Goal: Use online tool/utility: Utilize a website feature to perform a specific function

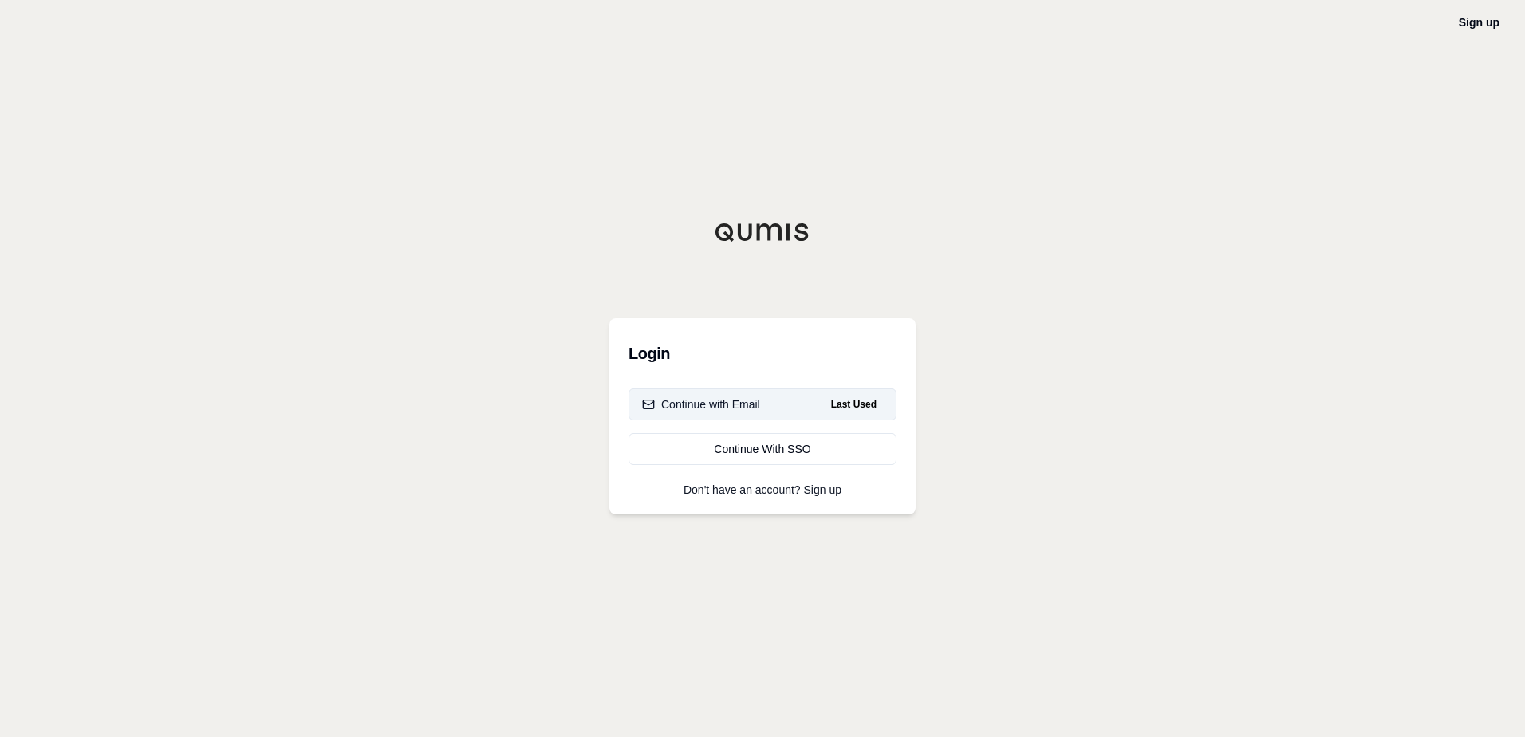
click at [703, 398] on div "Continue with Email" at bounding box center [701, 404] width 118 height 16
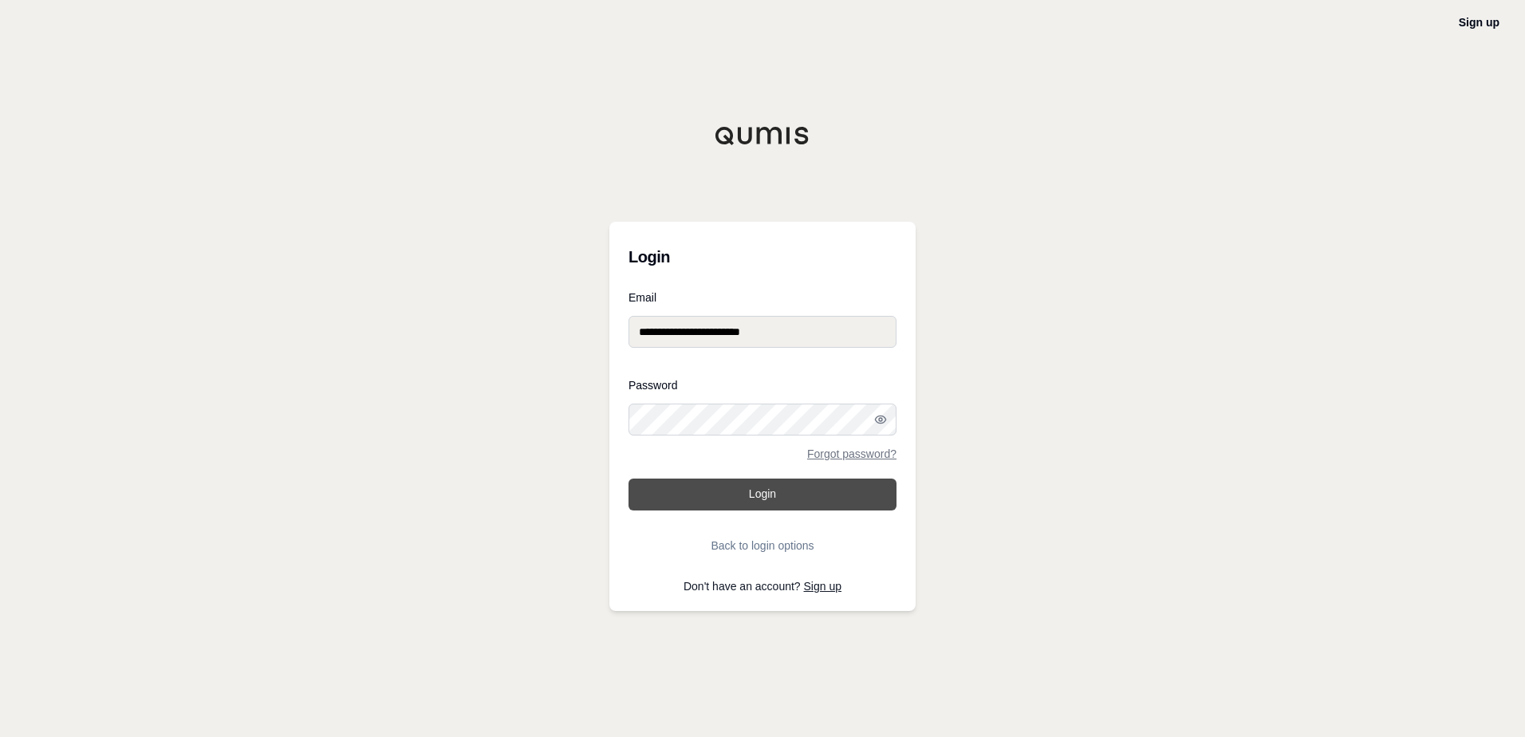
click at [750, 498] on button "Login" at bounding box center [762, 494] width 268 height 32
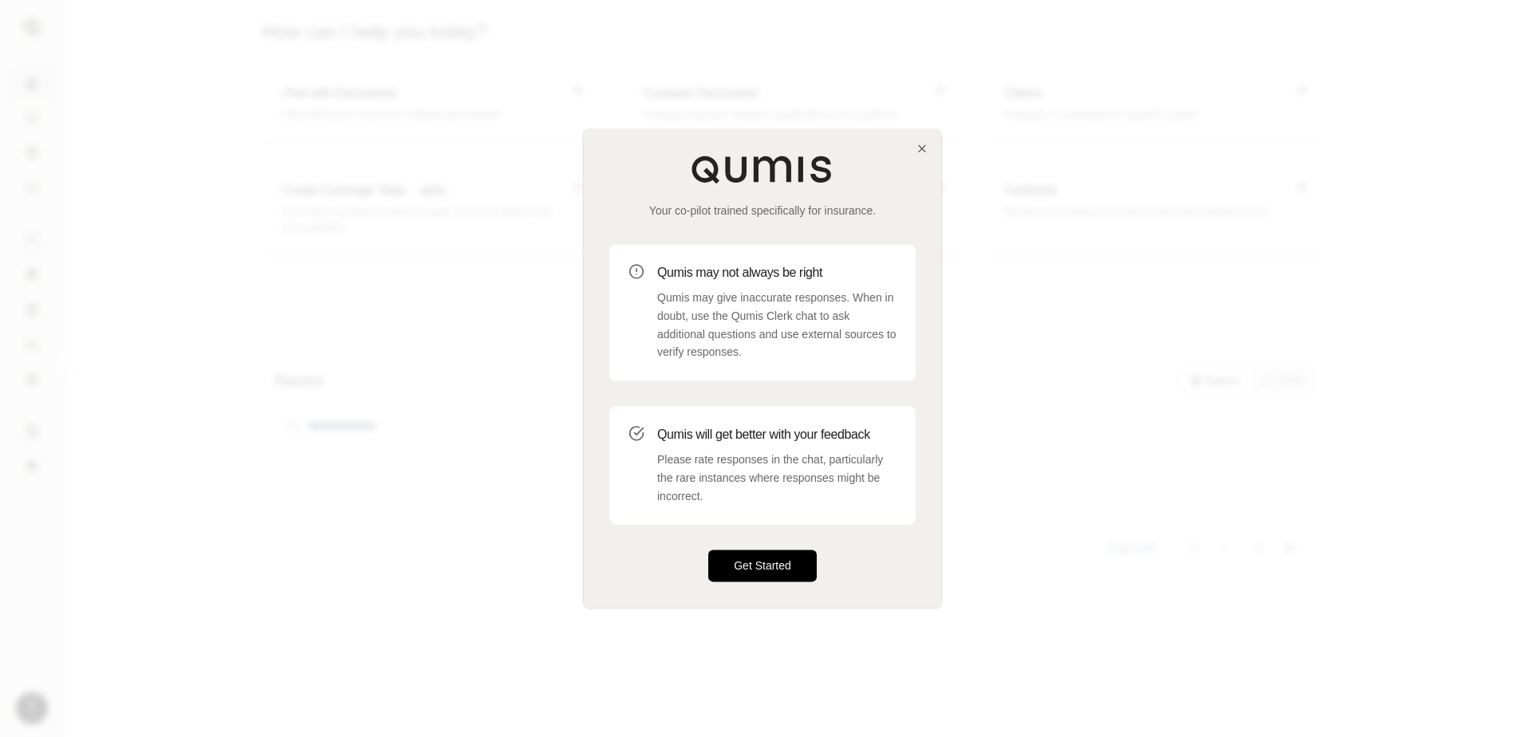
click at [741, 569] on button "Get Started" at bounding box center [762, 566] width 108 height 32
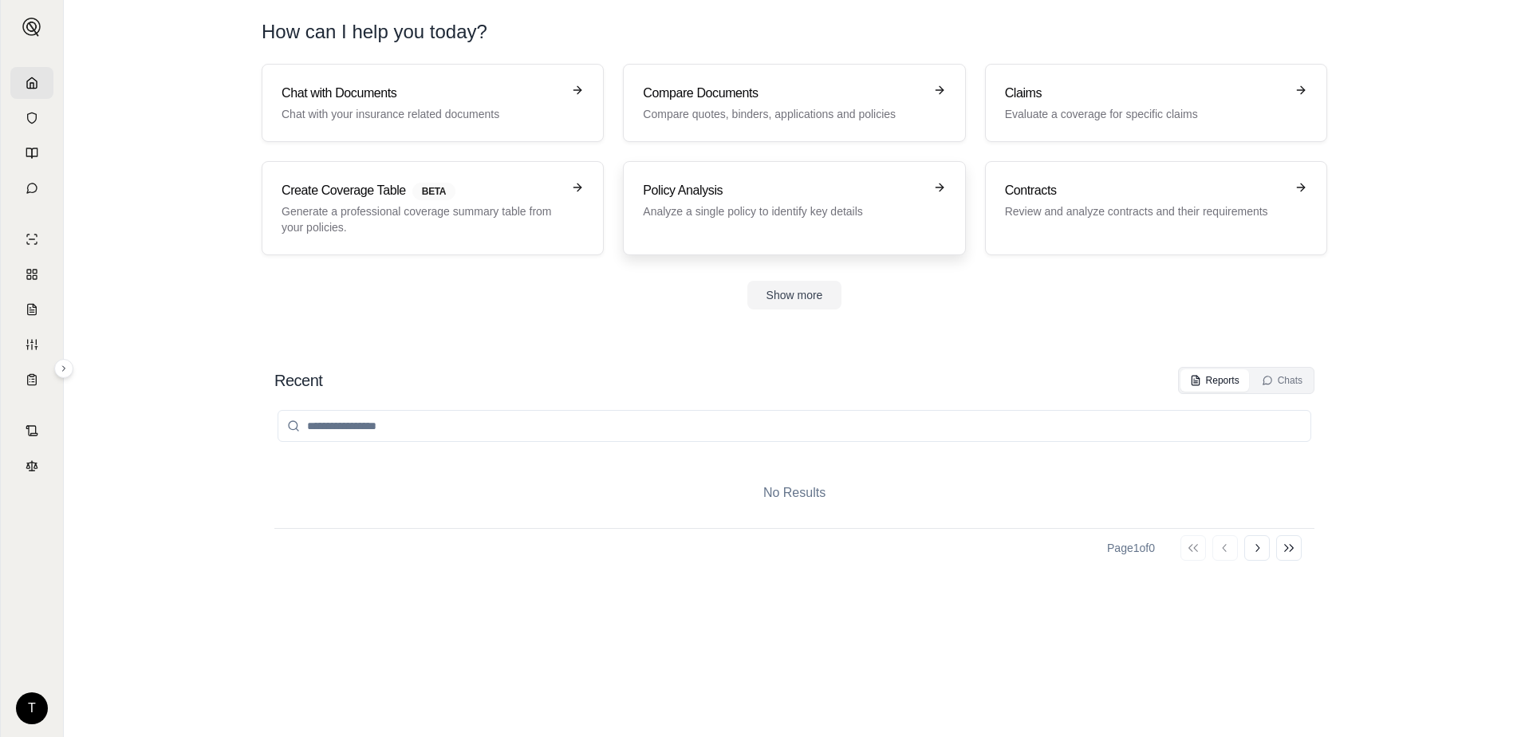
click at [728, 217] on p "Analyze a single policy to identify key details" at bounding box center [783, 211] width 280 height 16
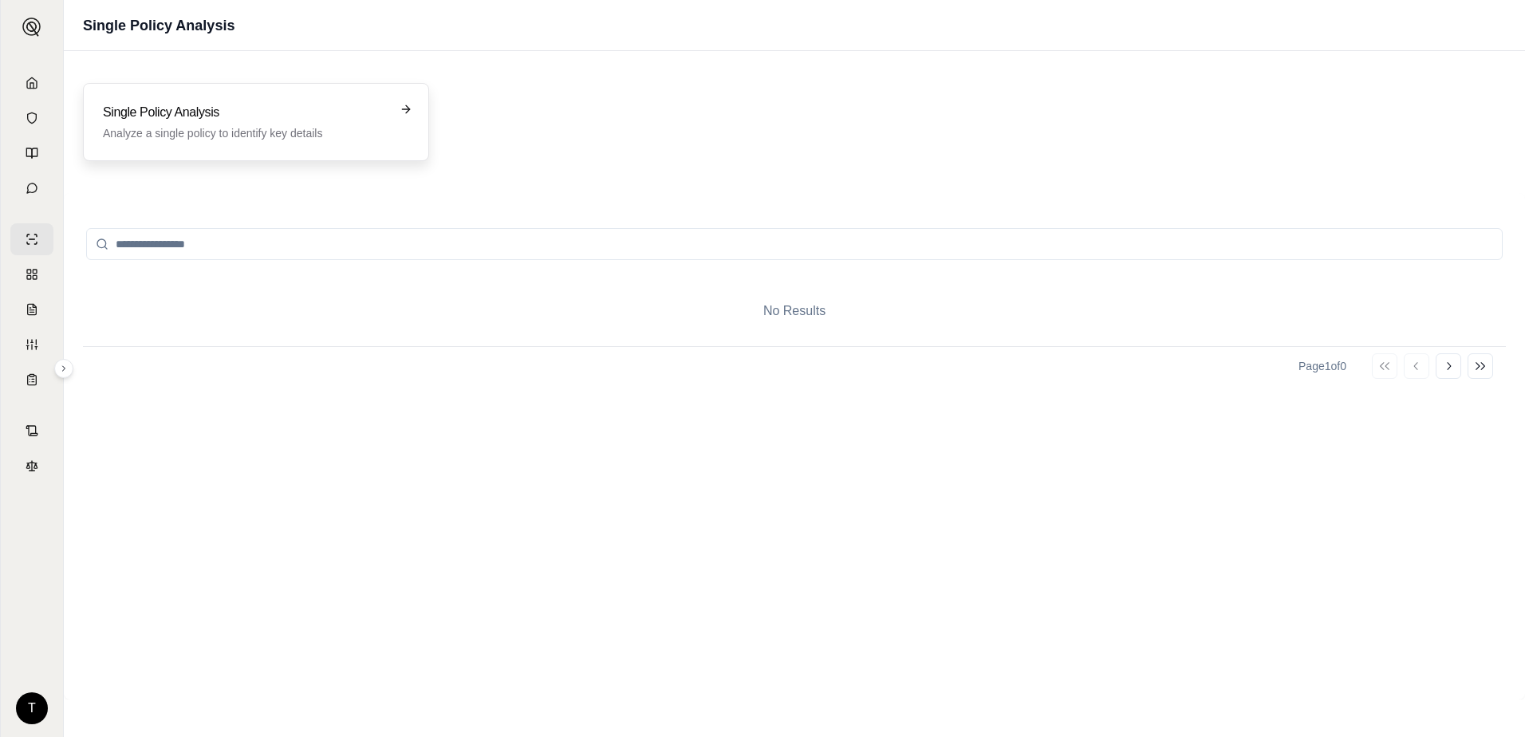
click at [262, 144] on div "Single Policy Analysis Analyze a single policy to identify key details" at bounding box center [256, 122] width 346 height 78
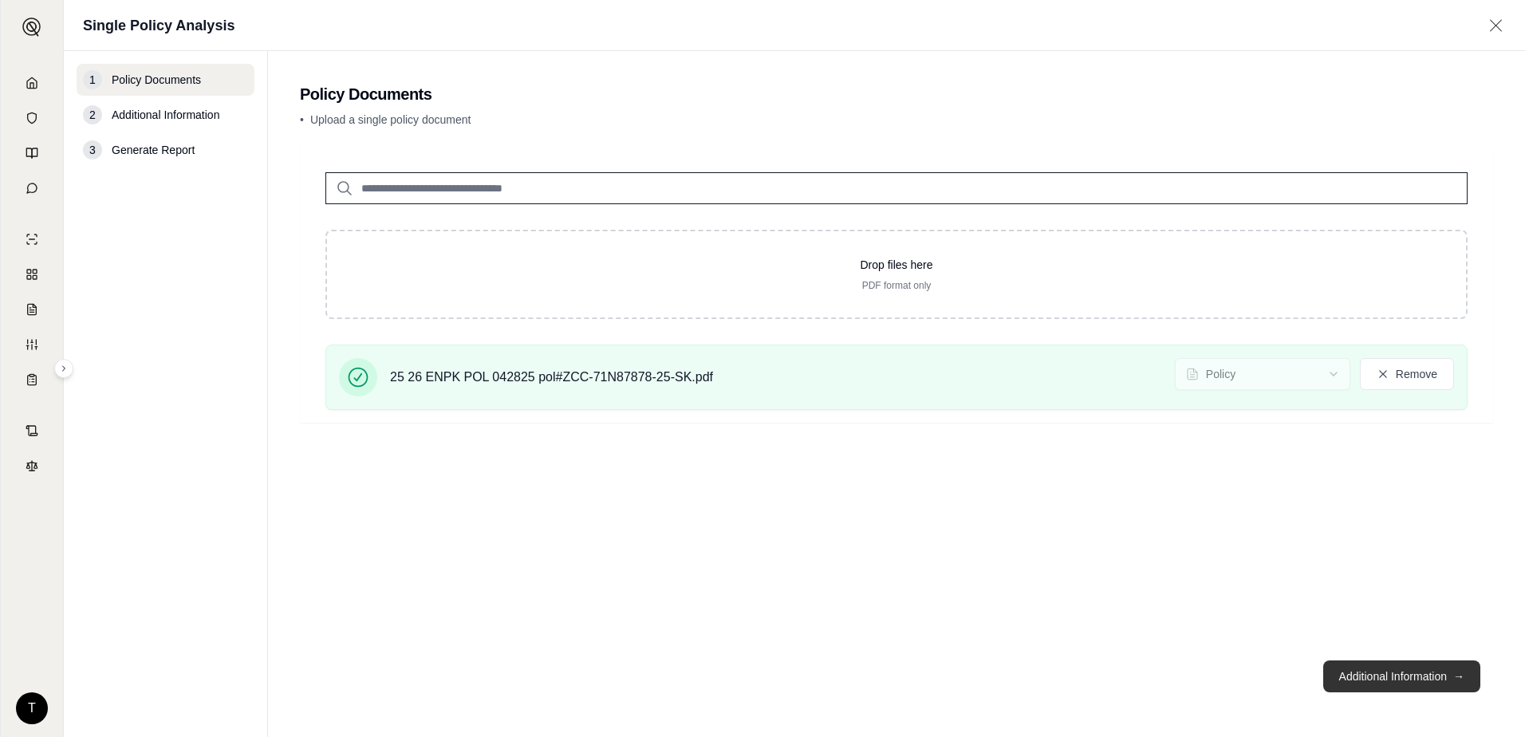
click at [1380, 679] on button "Additional Information →" at bounding box center [1401, 676] width 157 height 32
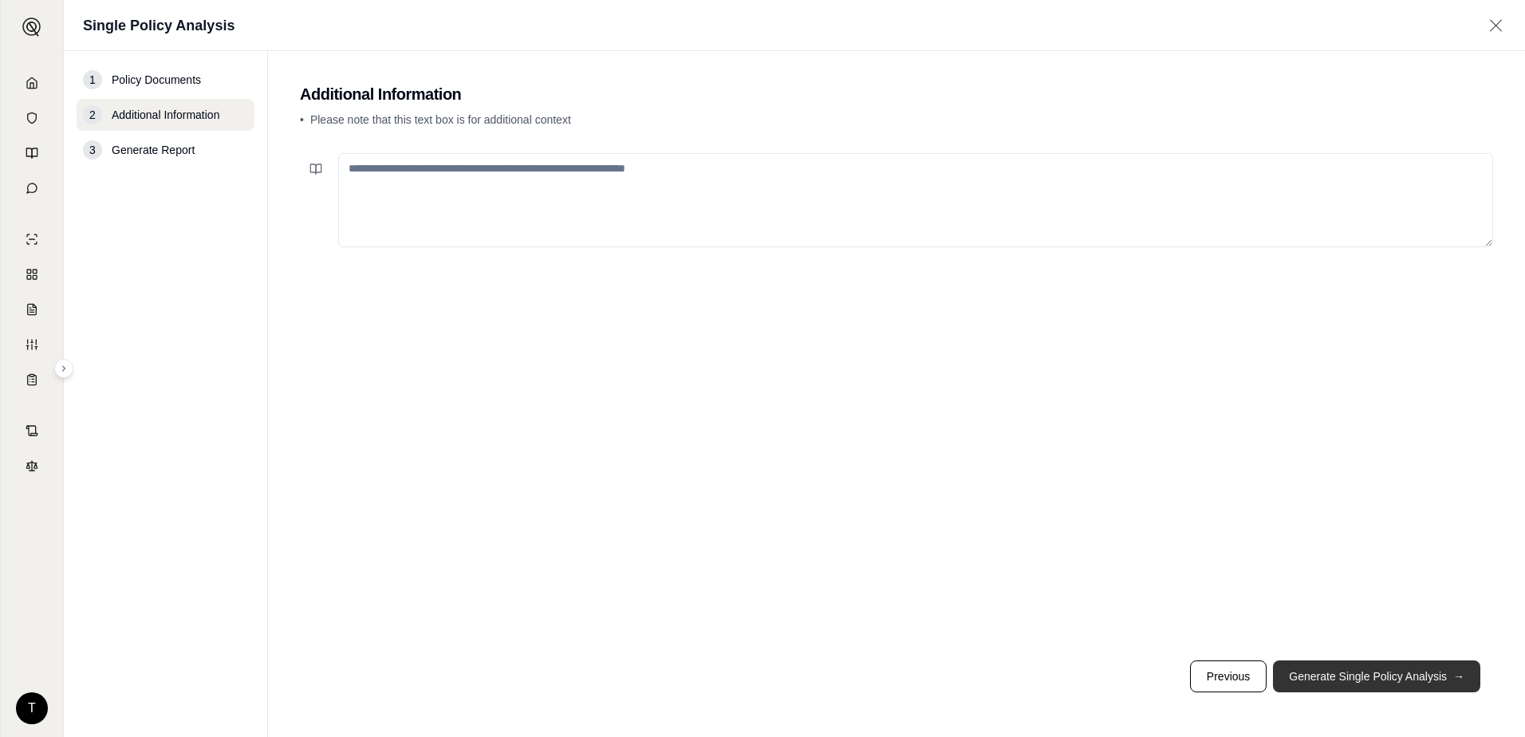
click at [1372, 679] on button "Generate Single Policy Analysis →" at bounding box center [1376, 676] width 207 height 32
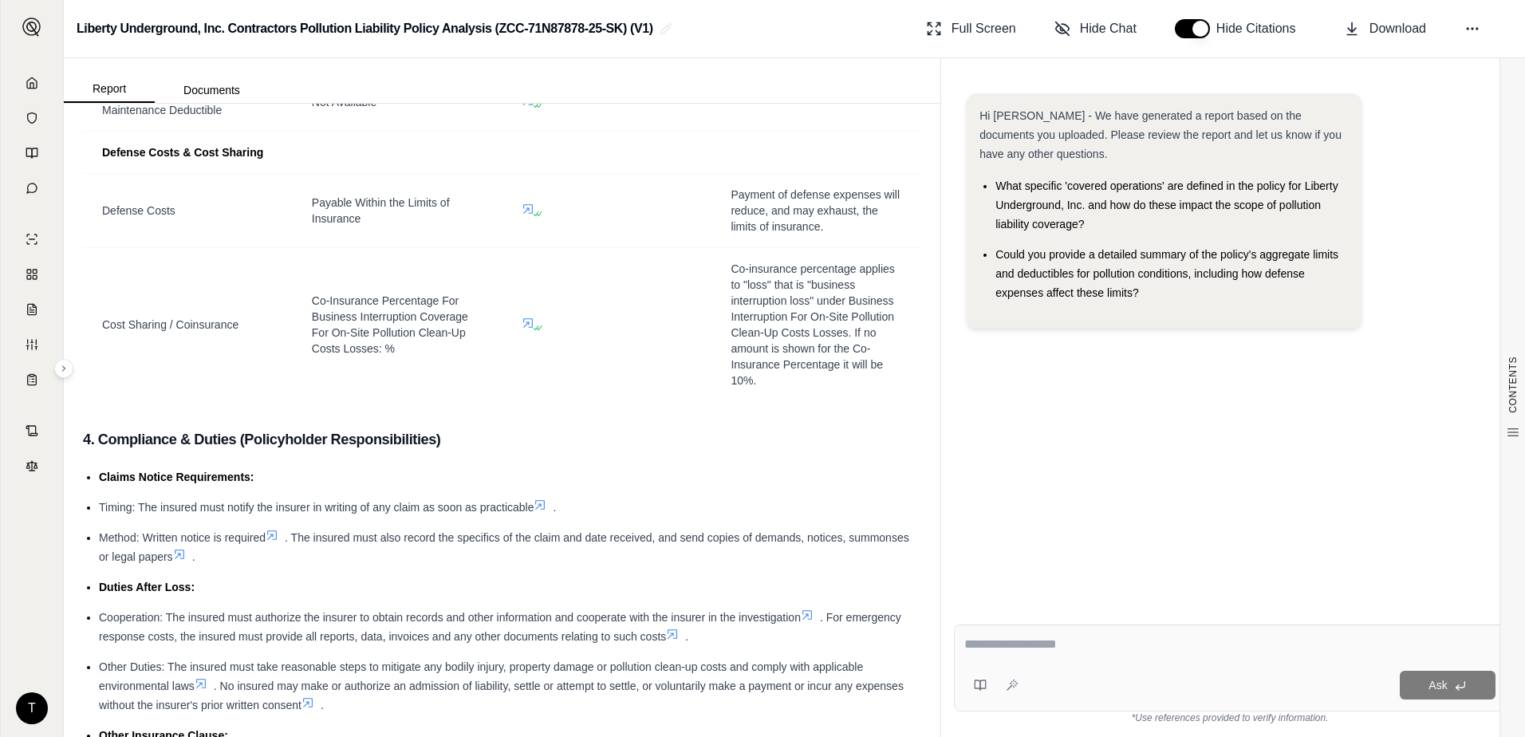
scroll to position [3030, 0]
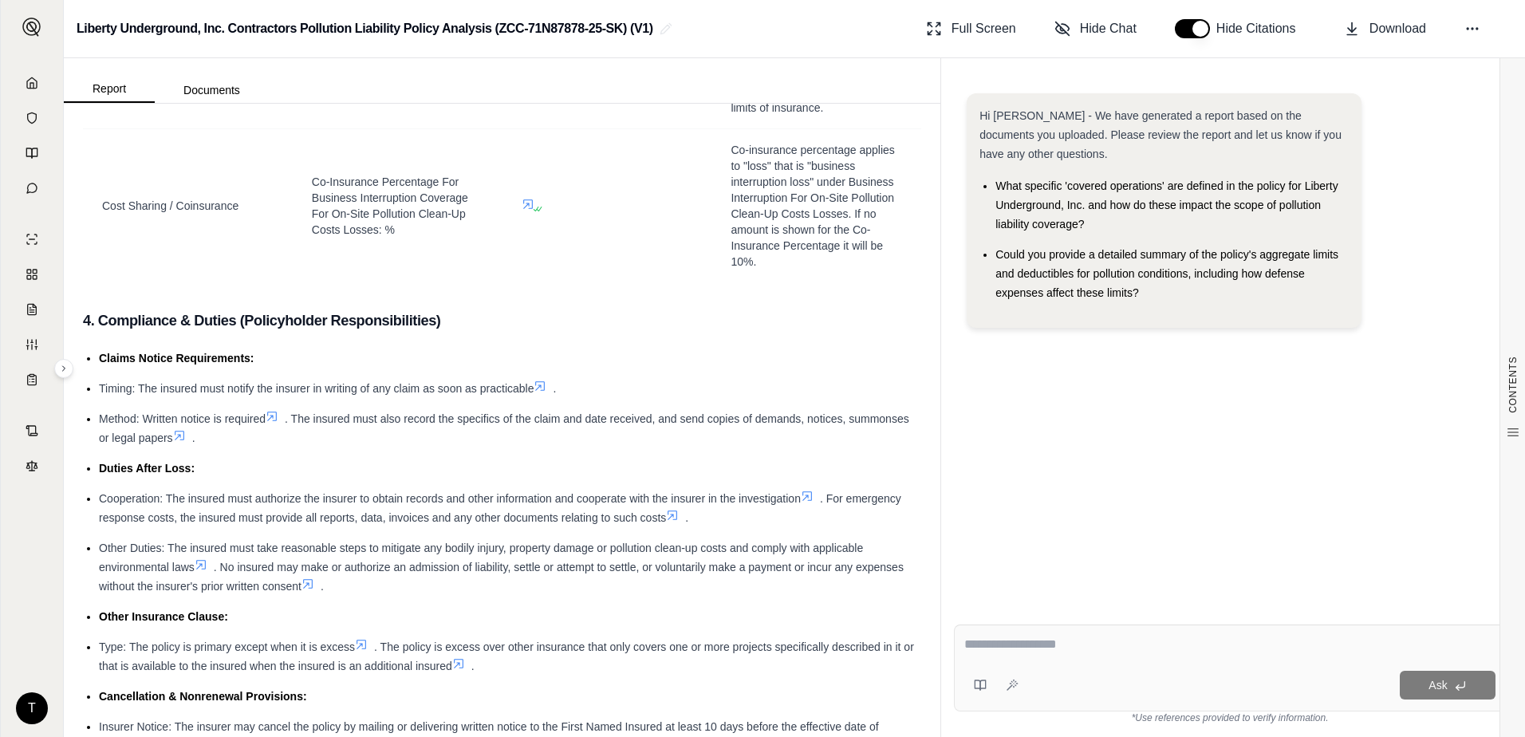
click at [1075, 648] on textarea at bounding box center [1229, 644] width 531 height 19
drag, startPoint x: 1057, startPoint y: 630, endPoint x: 1057, endPoint y: 642, distance: 12.0
type textarea "**********"
click at [1016, 688] on icon at bounding box center [1012, 685] width 13 height 13
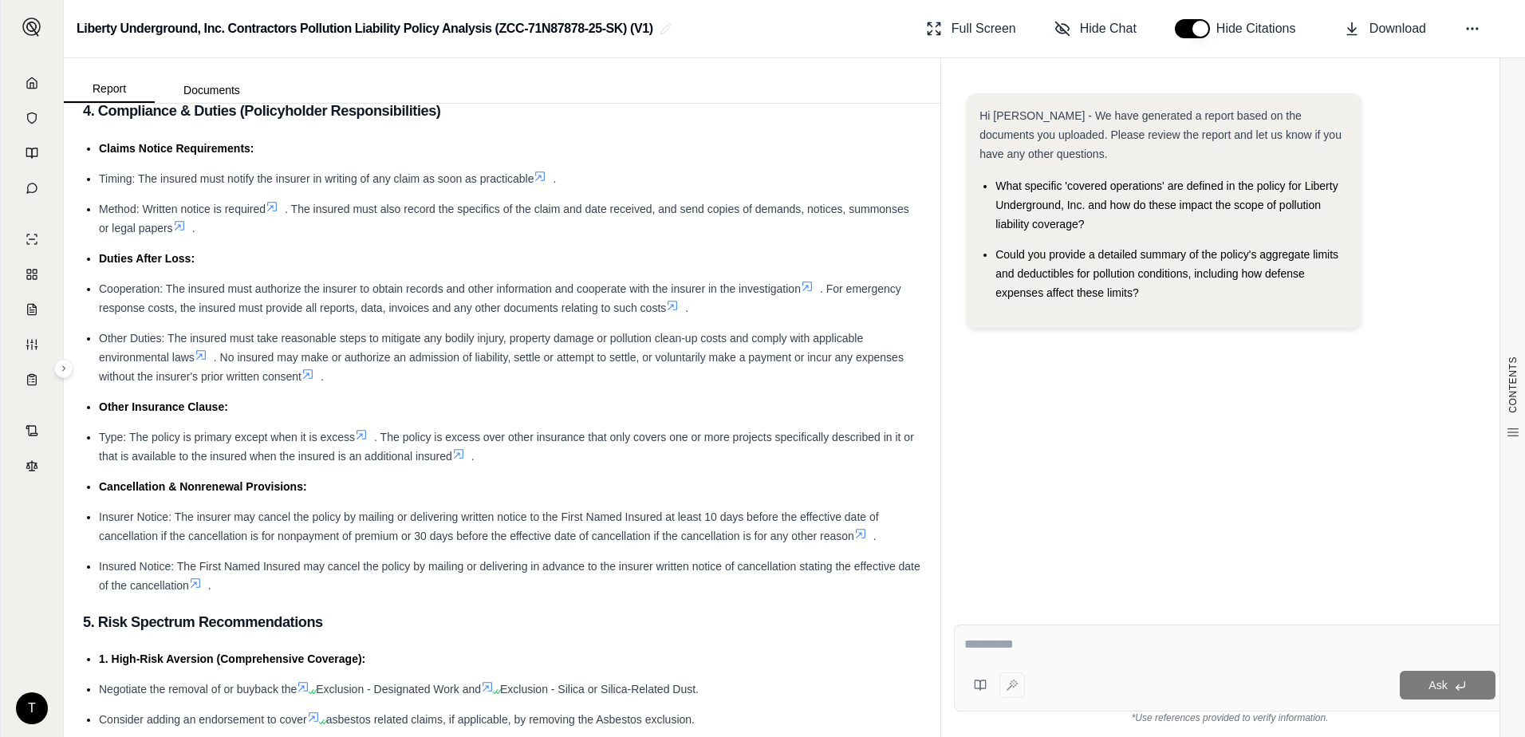
scroll to position [3429, 0]
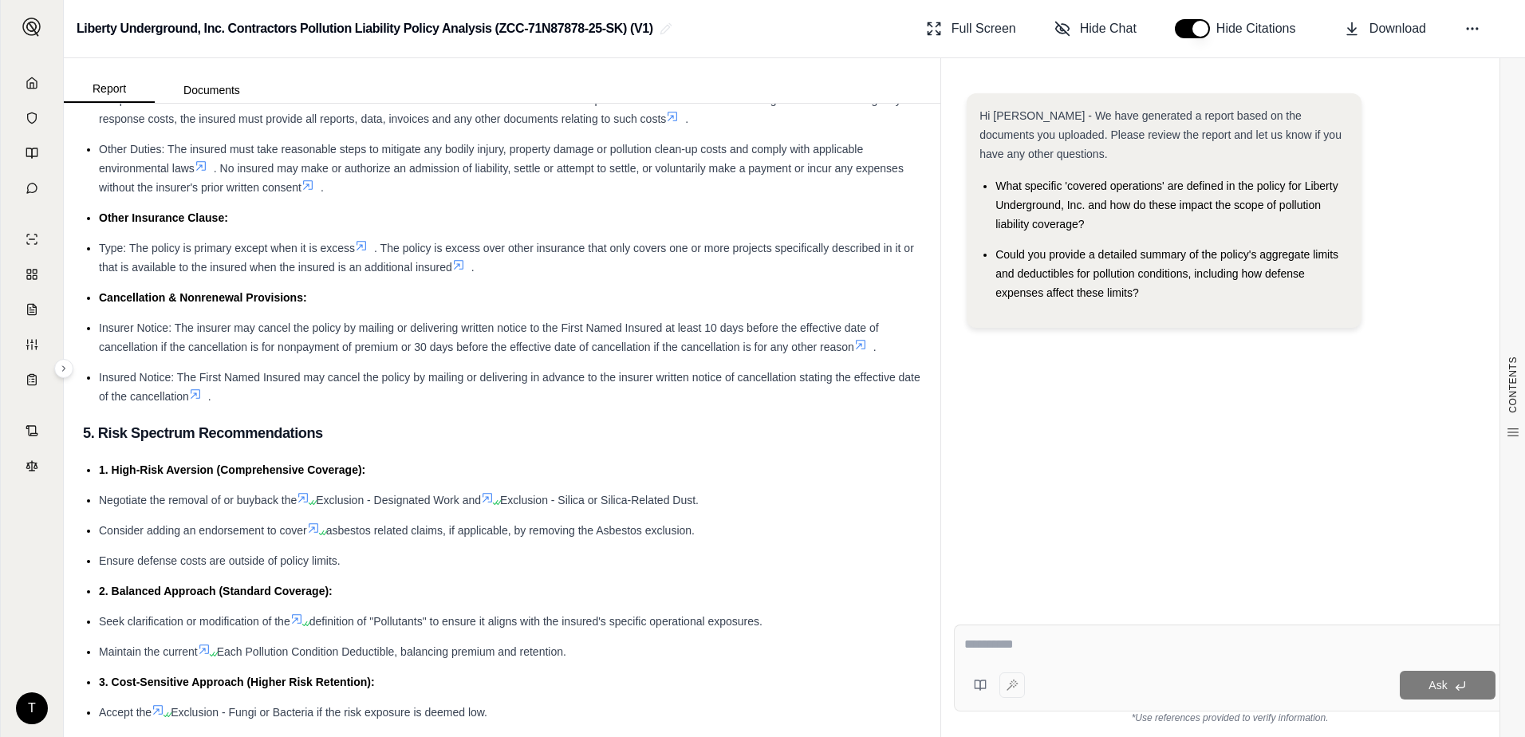
type textarea "**********"
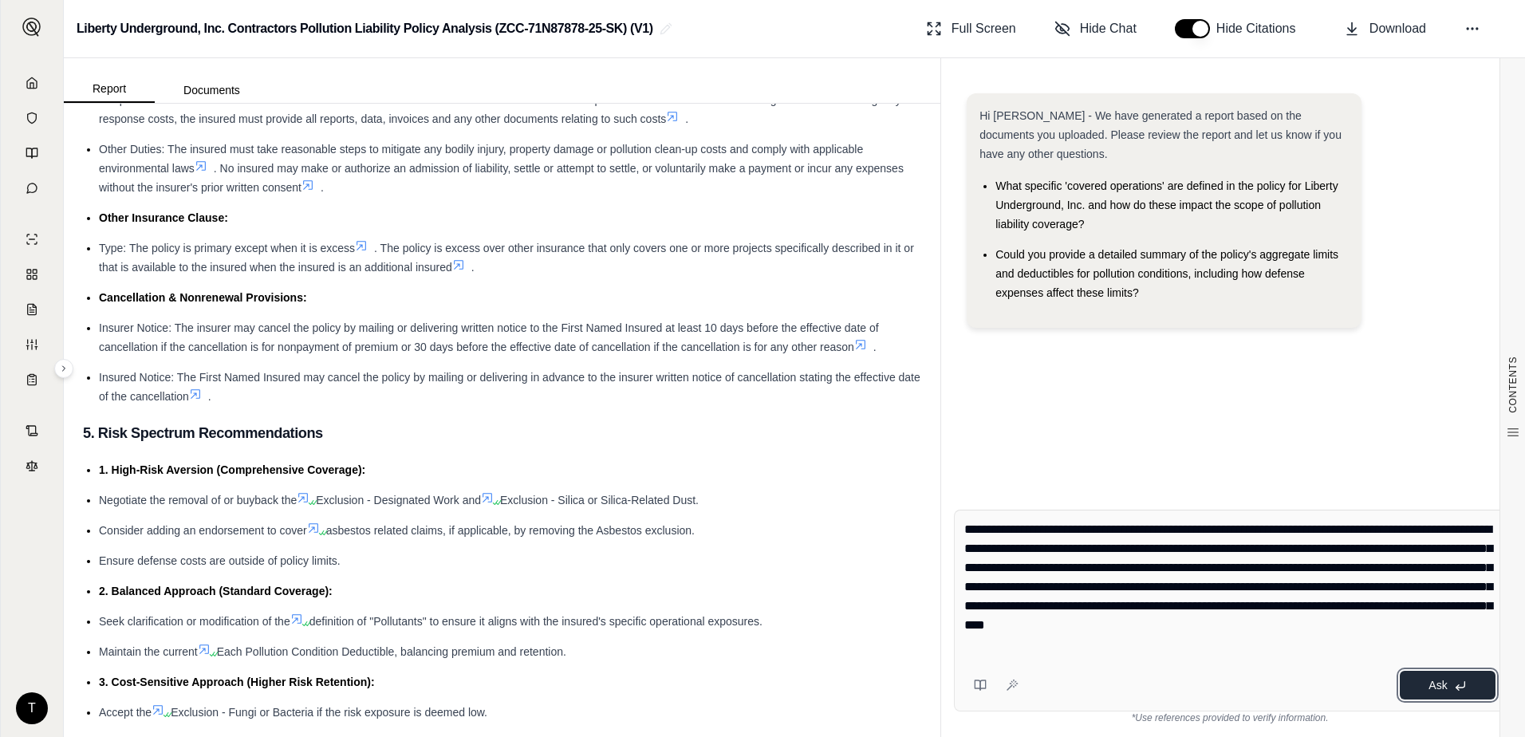
click at [1457, 695] on button "Ask" at bounding box center [1448, 685] width 96 height 29
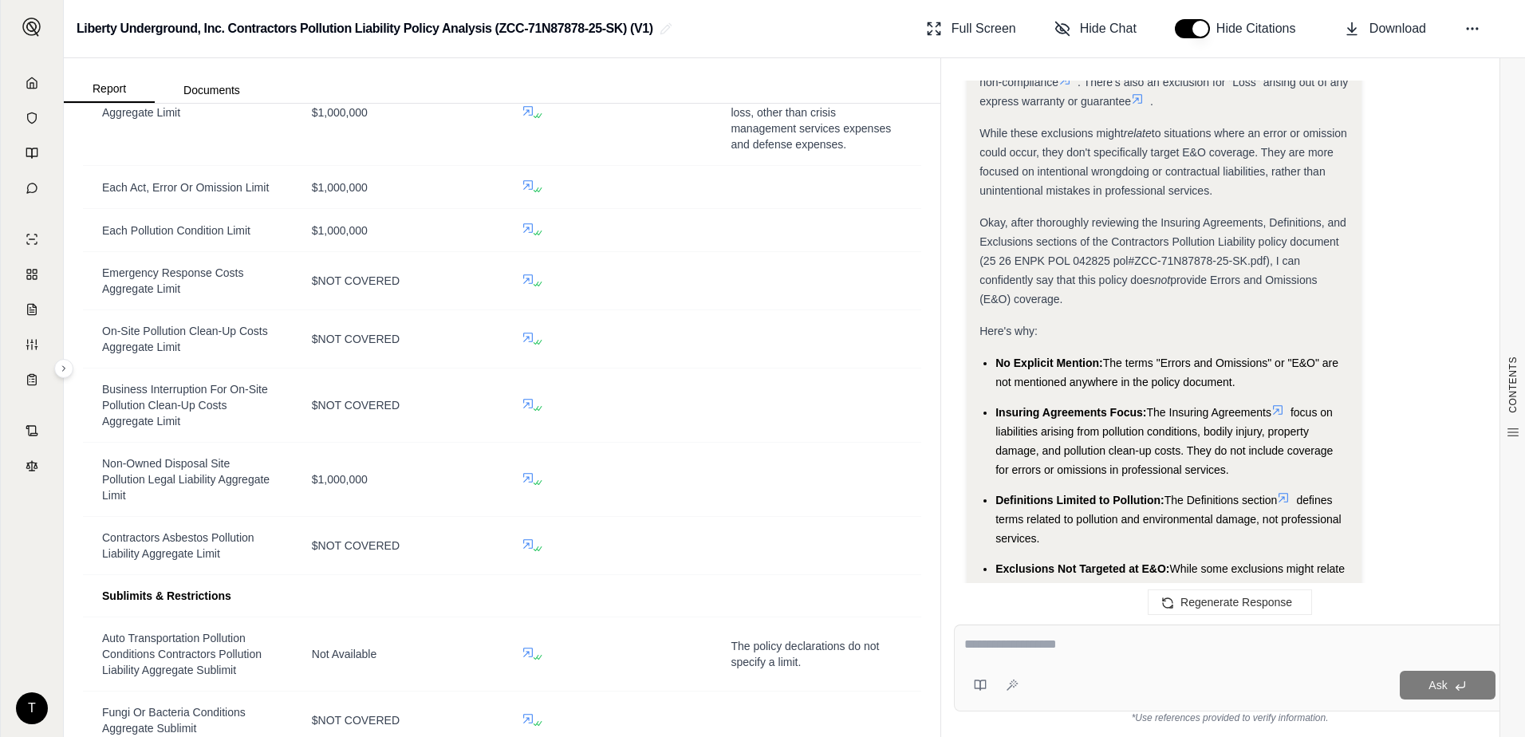
scroll to position [1196, 0]
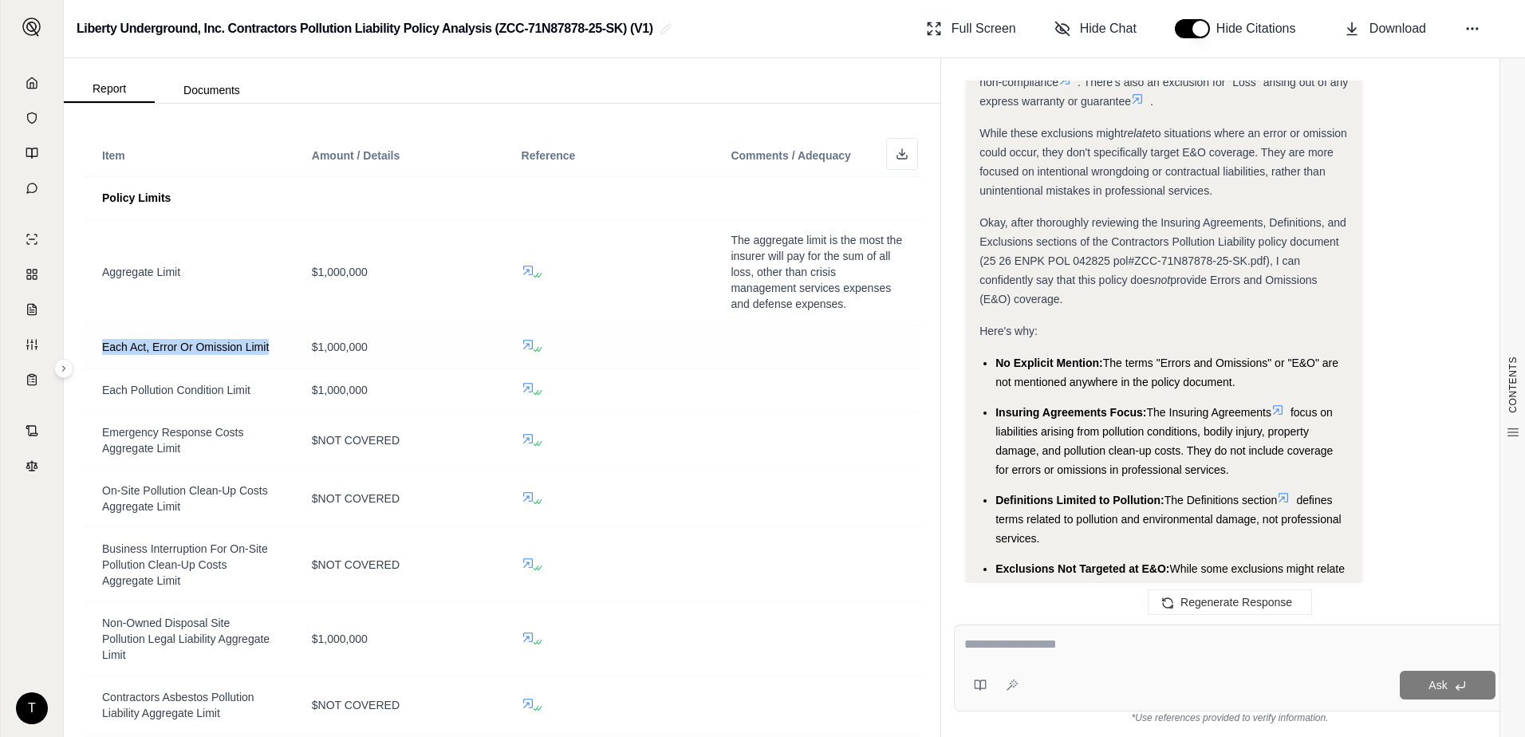
drag, startPoint x: 273, startPoint y: 347, endPoint x: 101, endPoint y: 351, distance: 171.5
click at [101, 351] on td "Each Act, Error Or Omission Limit" at bounding box center [188, 346] width 210 height 43
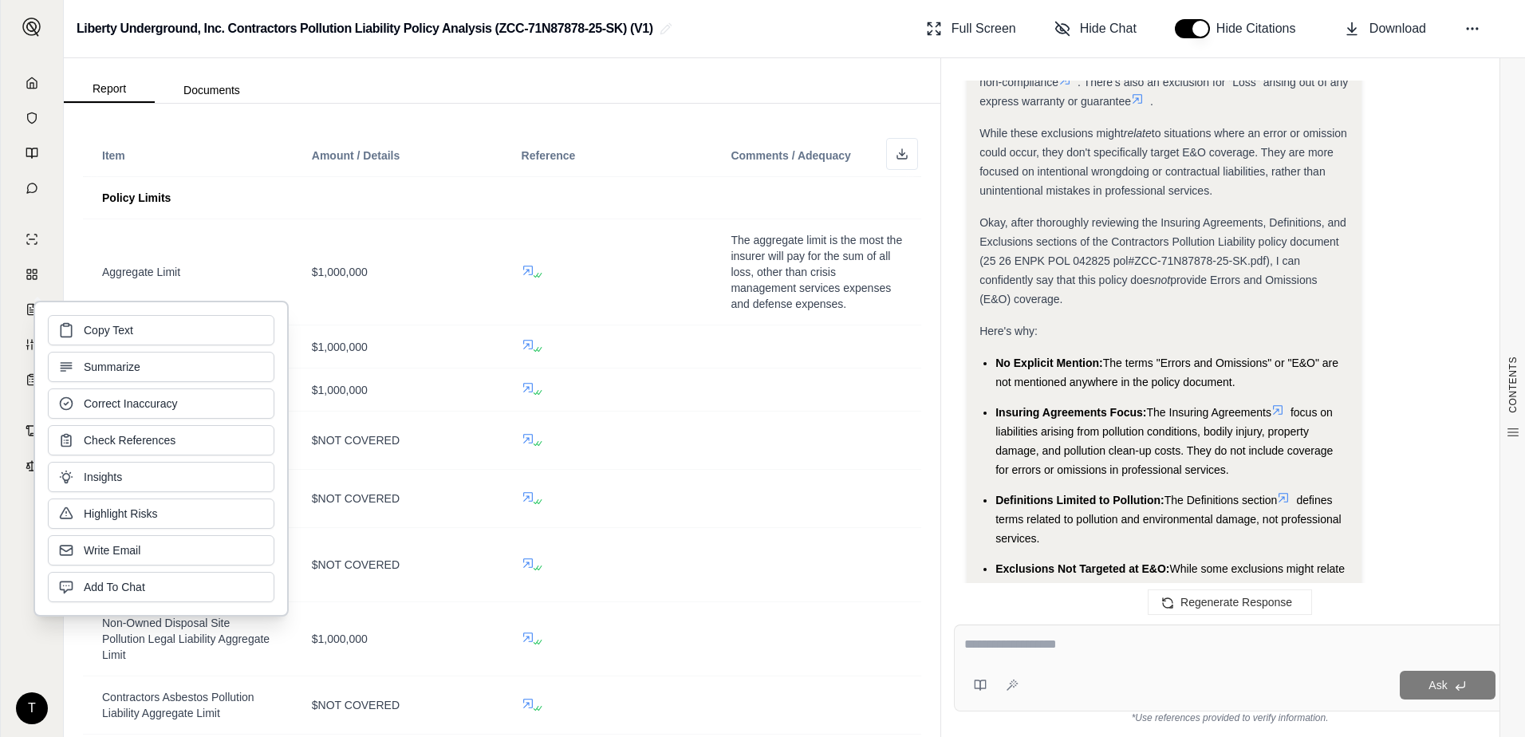
copy span "Each Act, Error Or Omission Limit"
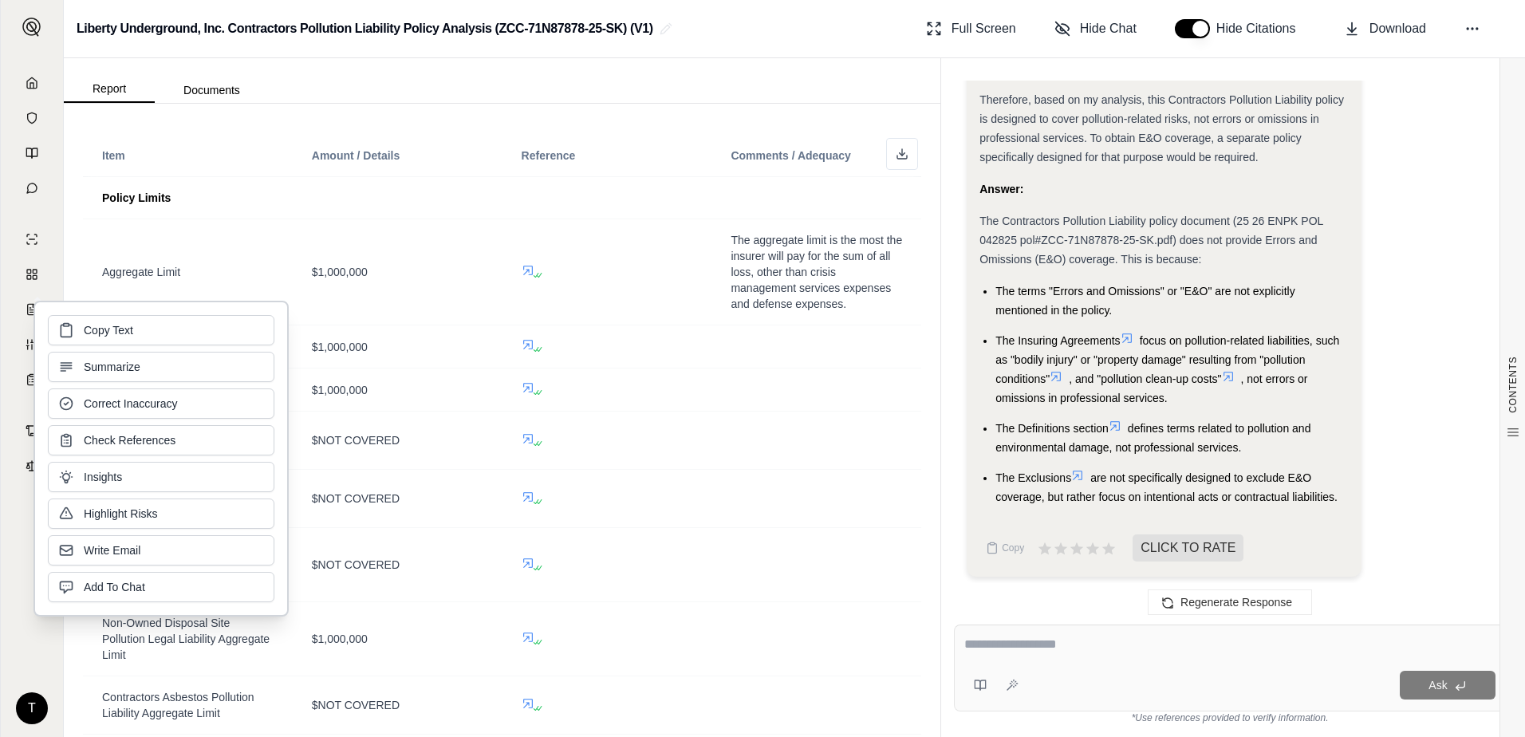
scroll to position [2528, 0]
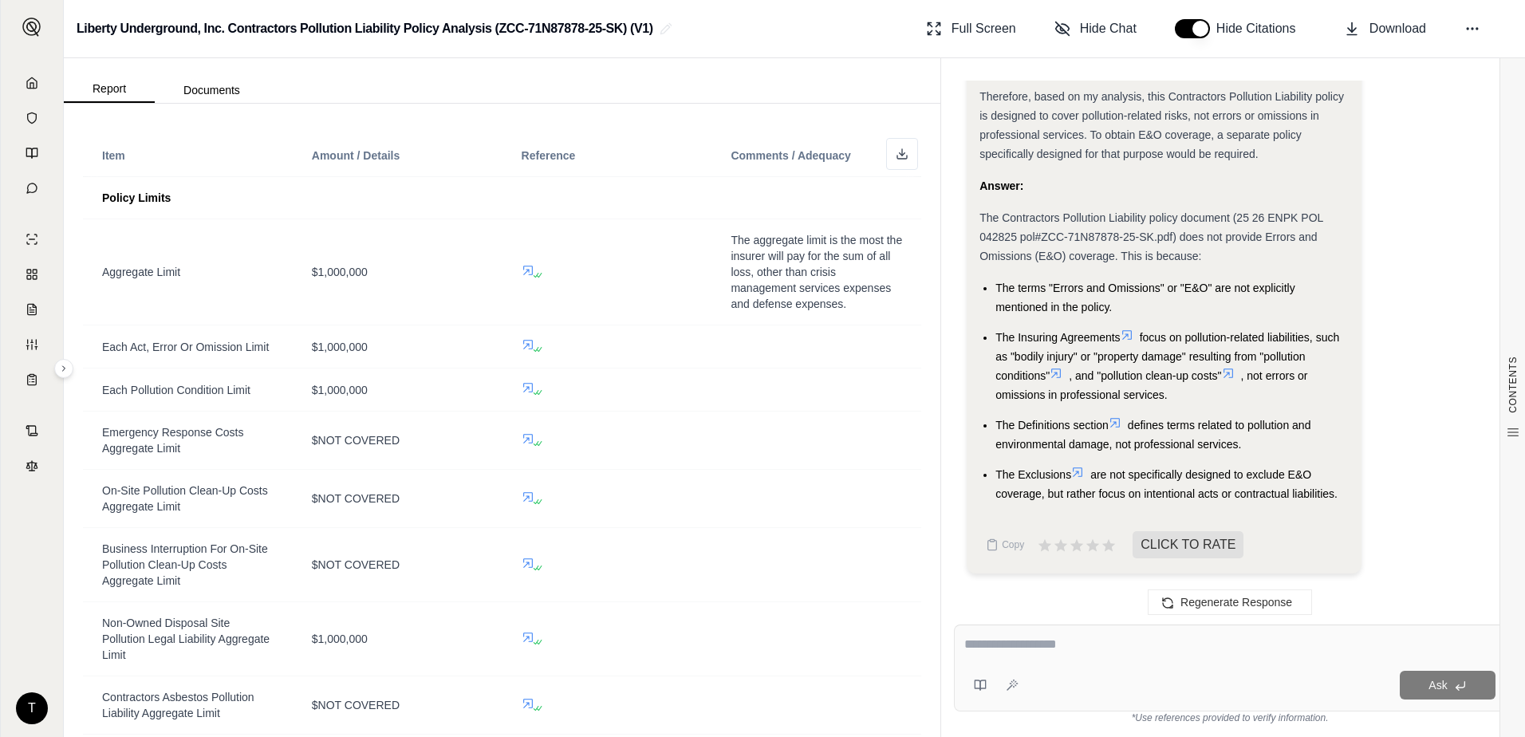
click at [1045, 648] on textarea at bounding box center [1229, 644] width 531 height 19
paste textarea "**********"
type textarea "**********"
click at [1014, 682] on icon at bounding box center [1012, 685] width 13 height 13
type textarea "**********"
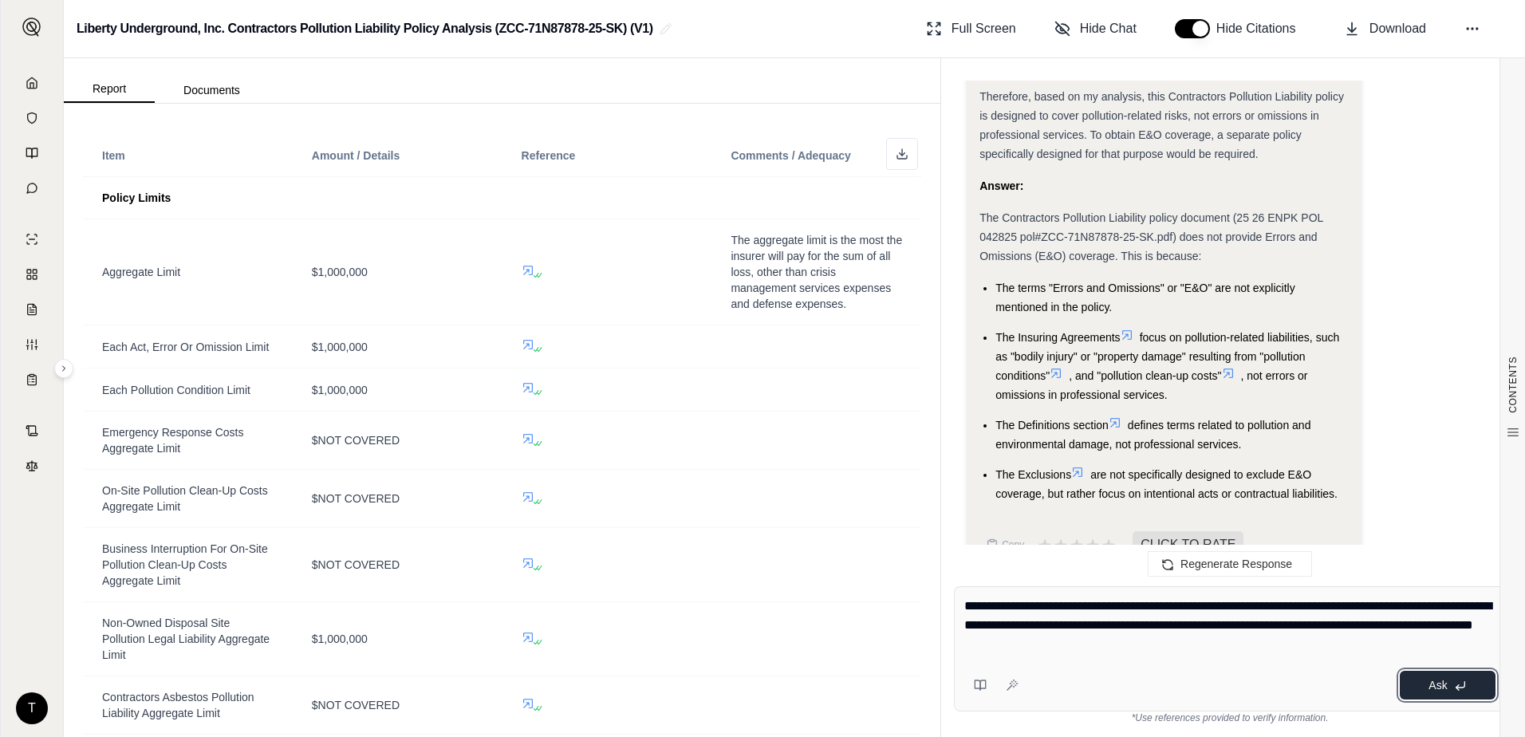
click at [1440, 680] on span "Ask" at bounding box center [1437, 685] width 18 height 13
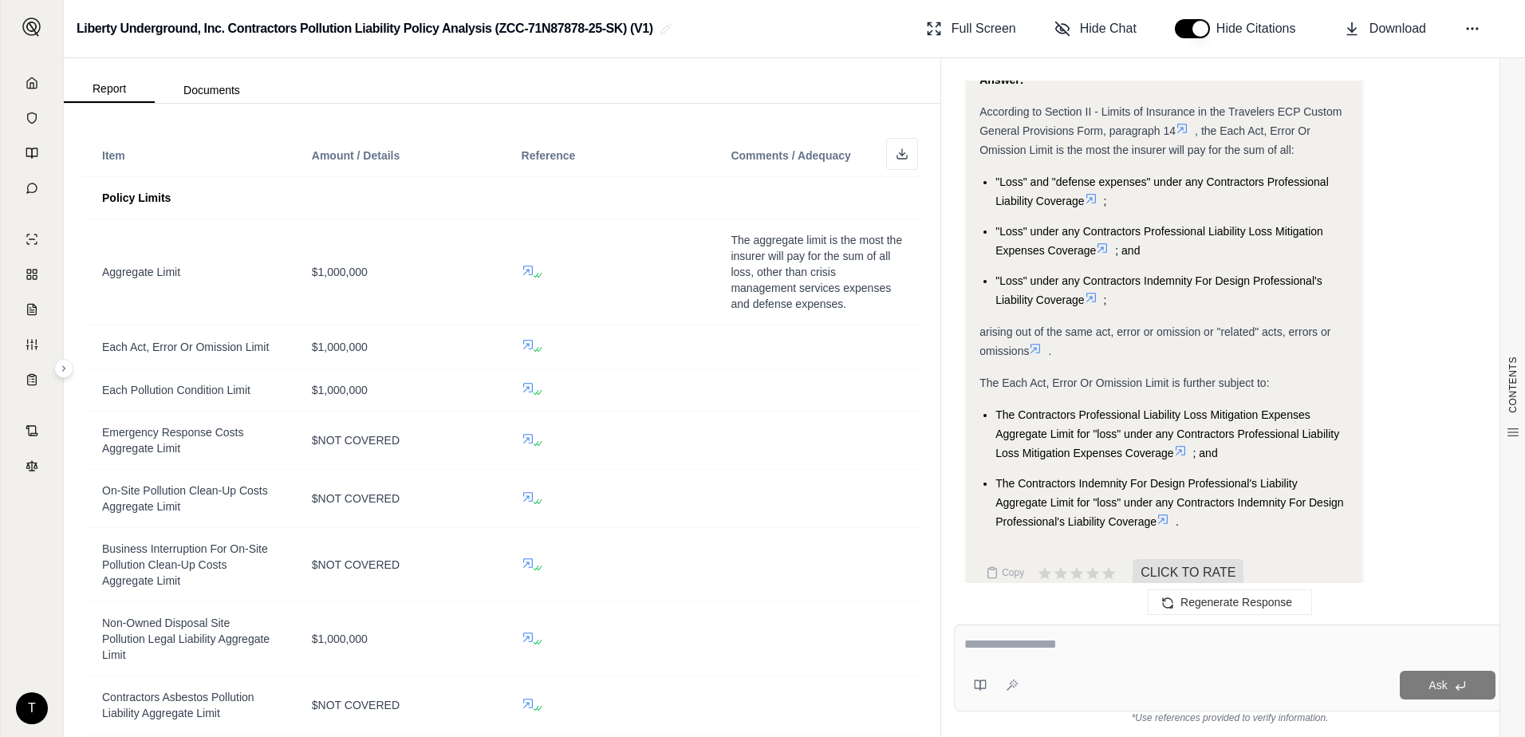
scroll to position [4258, 0]
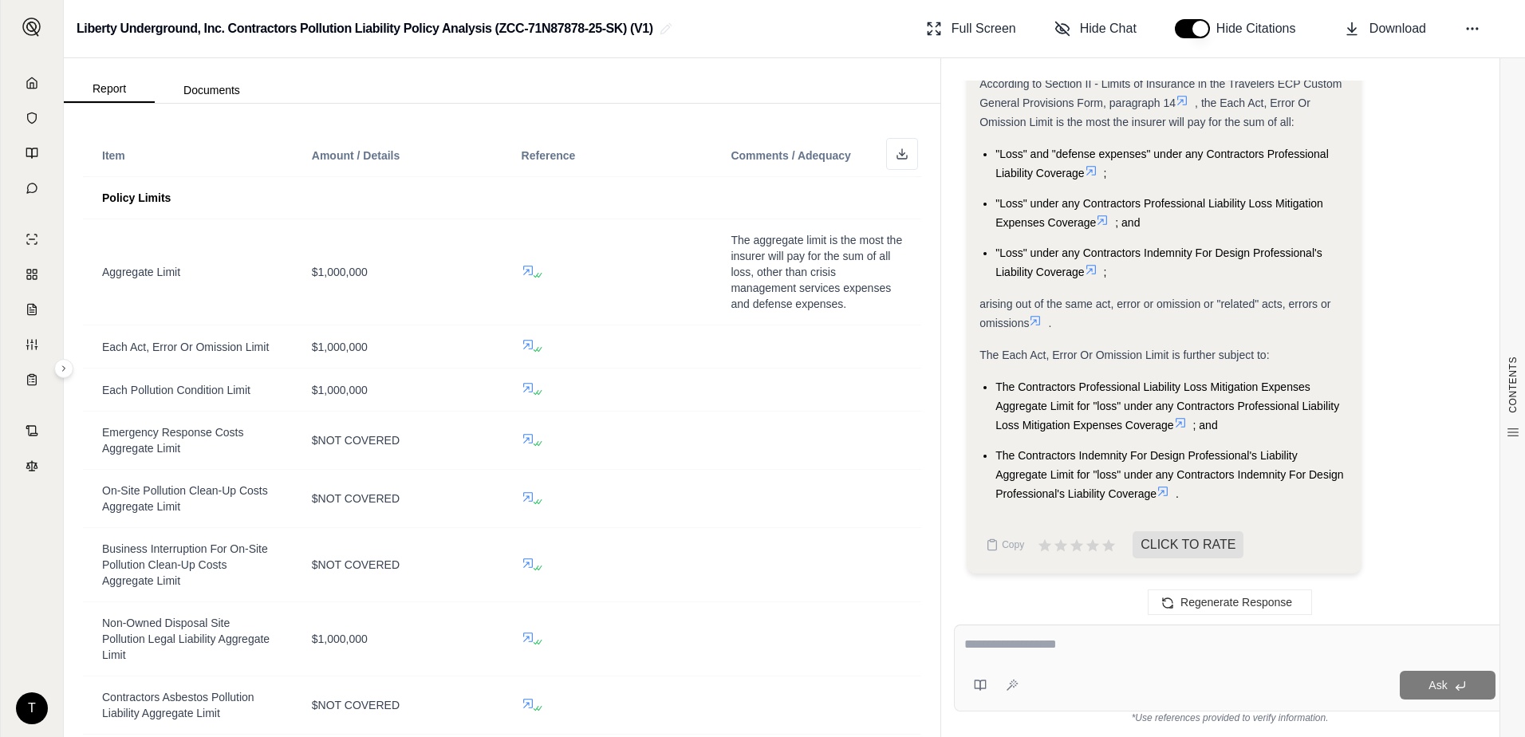
click at [997, 638] on textarea at bounding box center [1229, 644] width 531 height 19
type textarea "**********"
click at [1443, 685] on span "Ask" at bounding box center [1437, 685] width 18 height 13
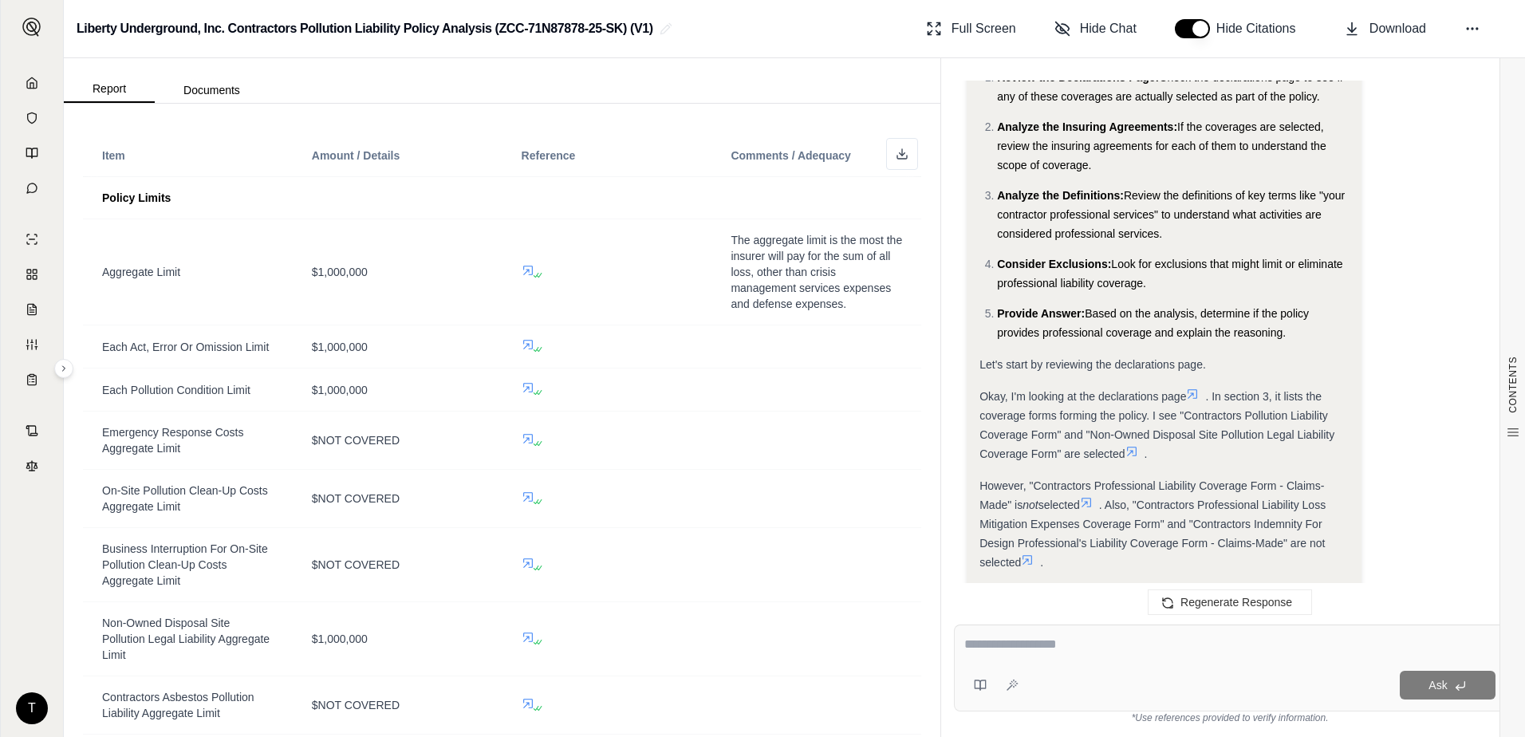
scroll to position [5206, 0]
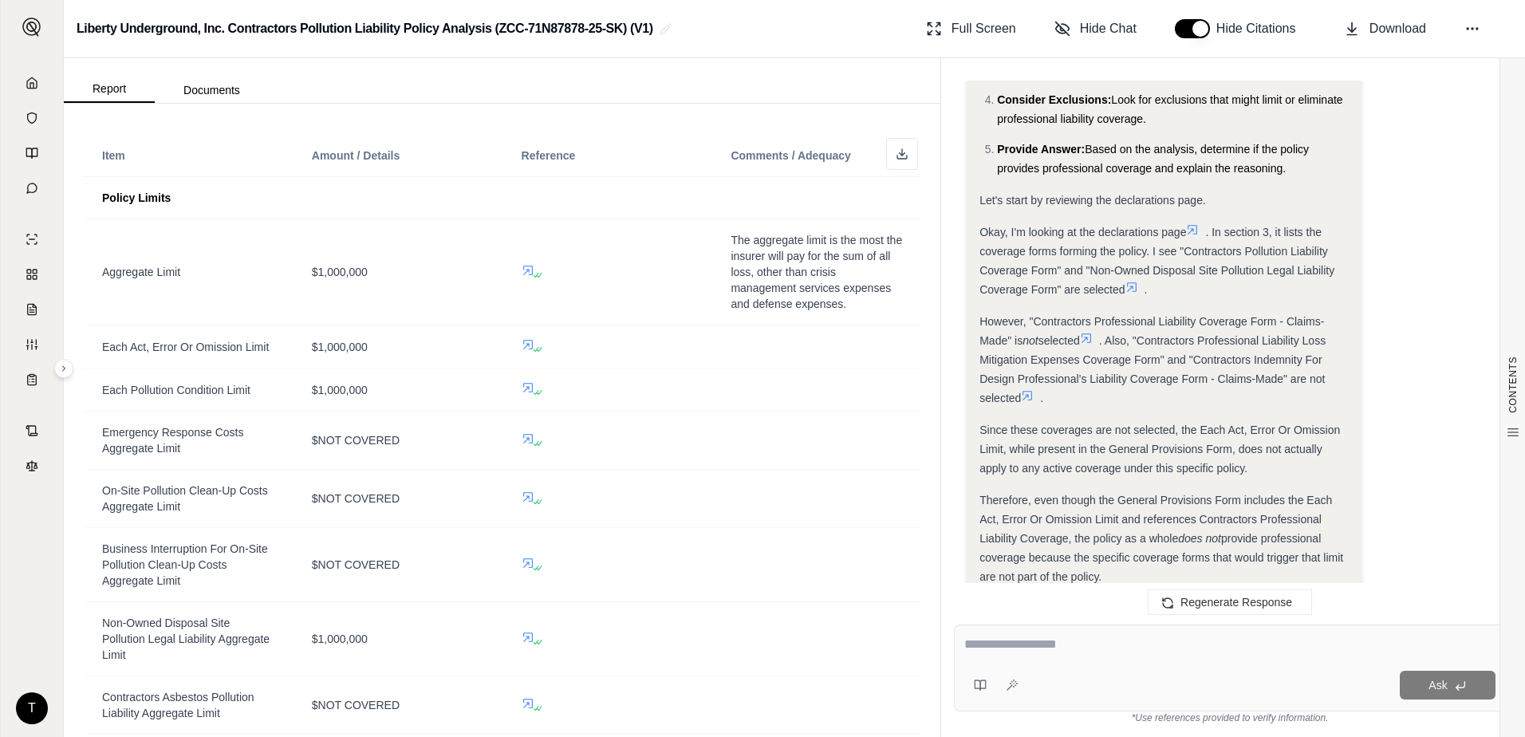
click at [1092, 338] on icon at bounding box center [1086, 338] width 13 height 13
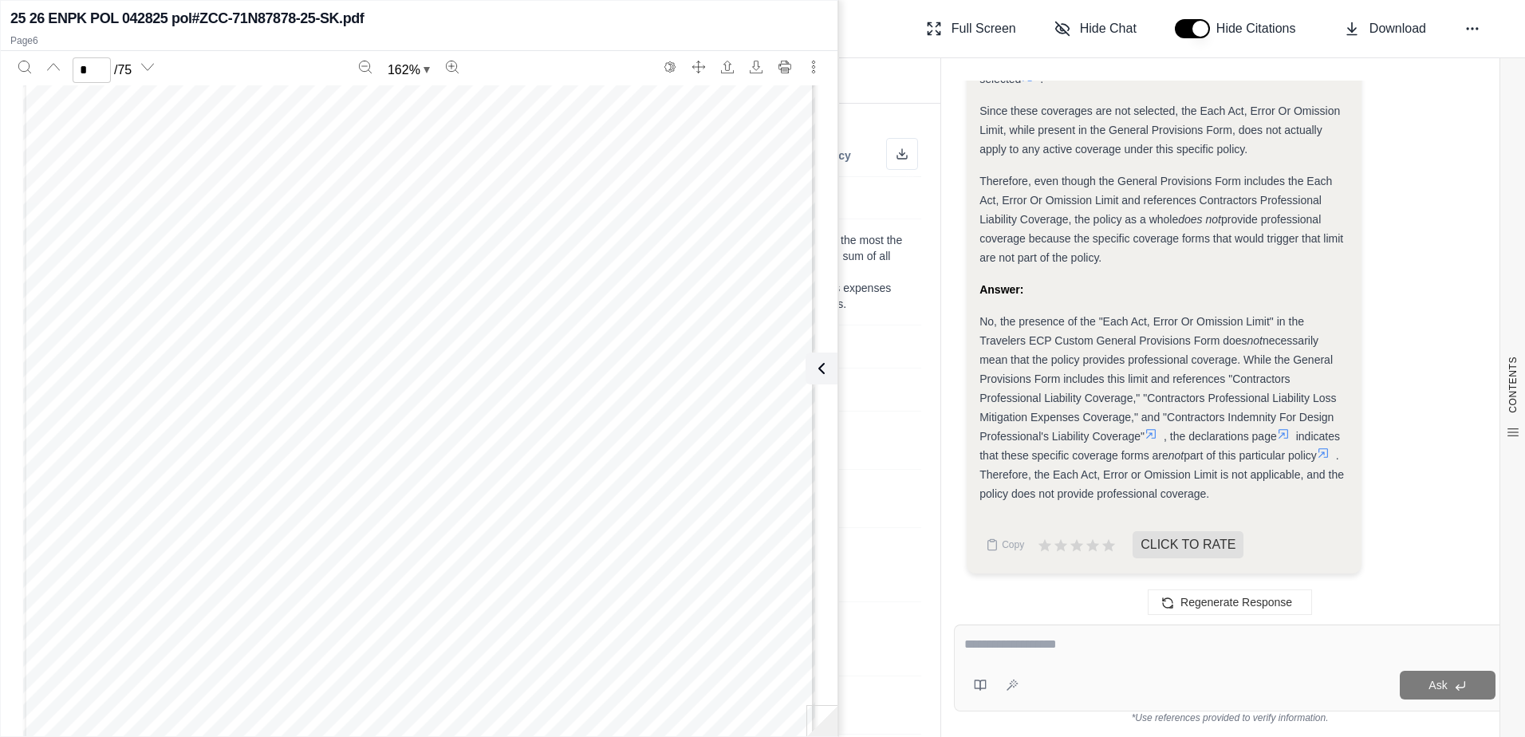
scroll to position [7675, 0]
click at [1156, 297] on div "Answer:" at bounding box center [1163, 289] width 369 height 19
click at [1308, 461] on span "part of this particular policy" at bounding box center [1249, 455] width 133 height 13
type input "*"
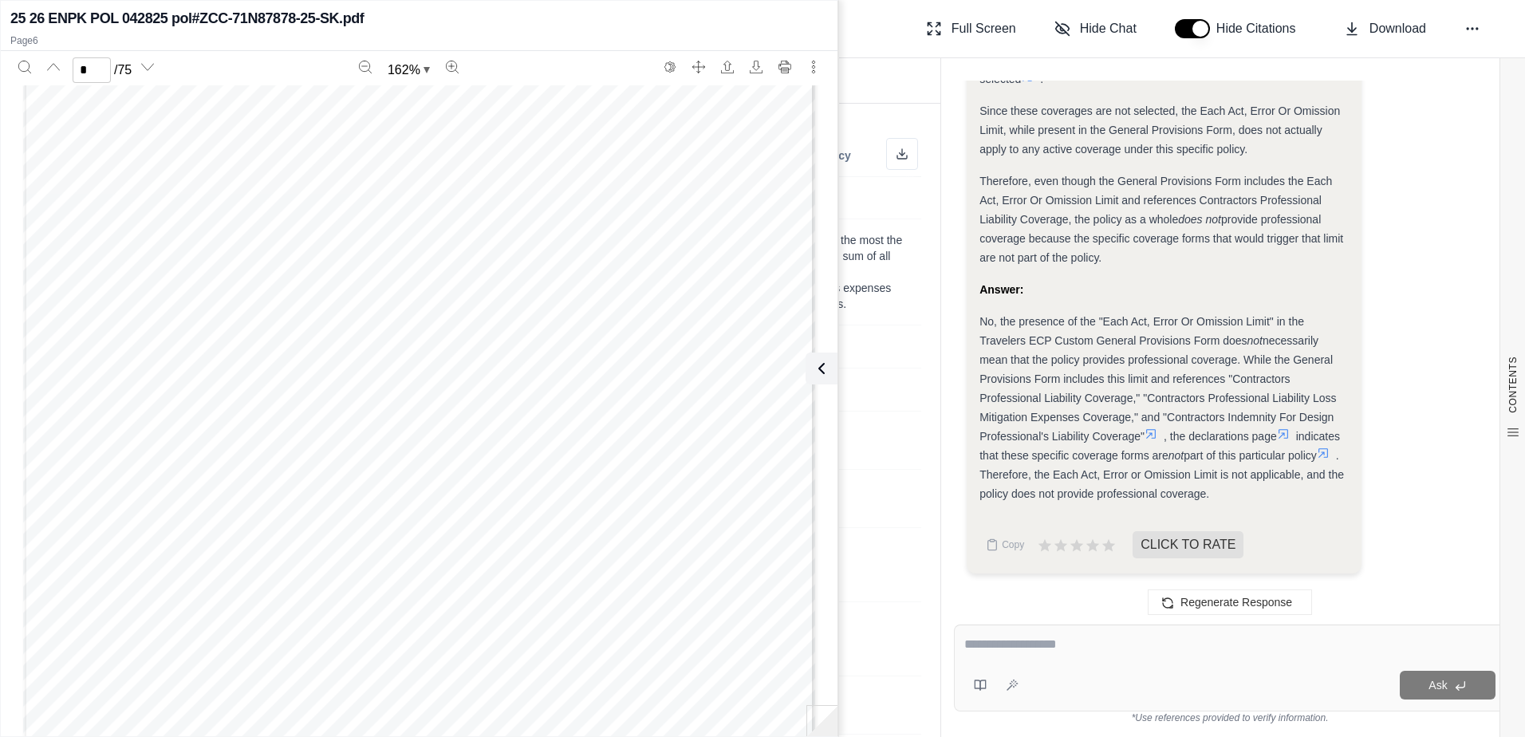
scroll to position [4167, 0]
